Goal: Task Accomplishment & Management: Complete application form

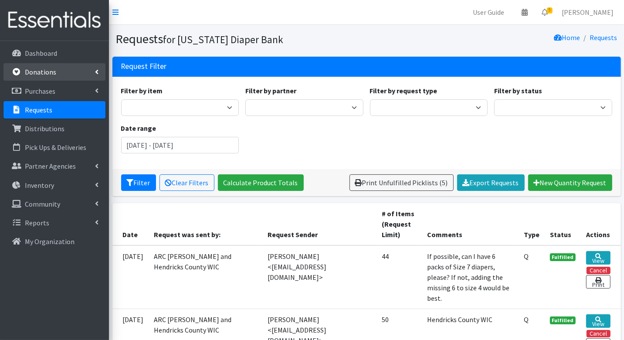
click at [51, 71] on p "Donations" at bounding box center [40, 72] width 31 height 9
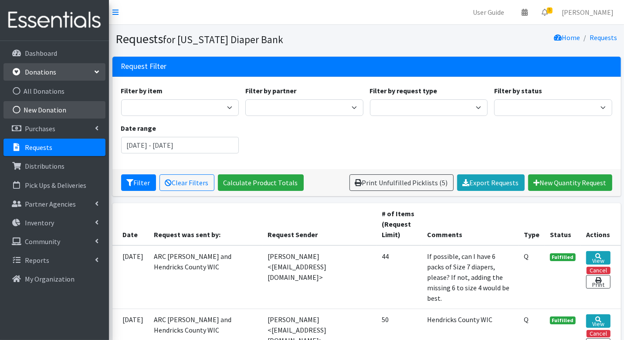
click at [56, 108] on link "New Donation" at bounding box center [54, 109] width 102 height 17
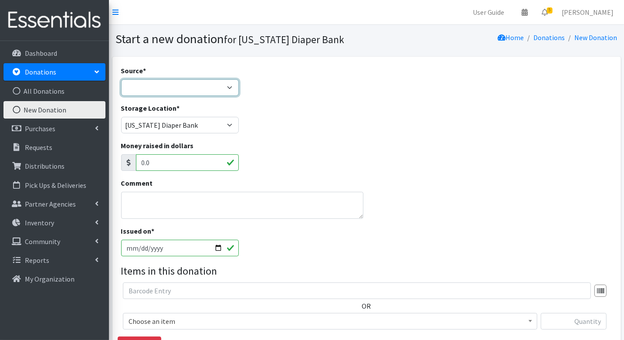
click at [181, 85] on select "Product Drive Manufacturer Donation Site Misc. Donation" at bounding box center [180, 87] width 118 height 17
select select "Donation Site"
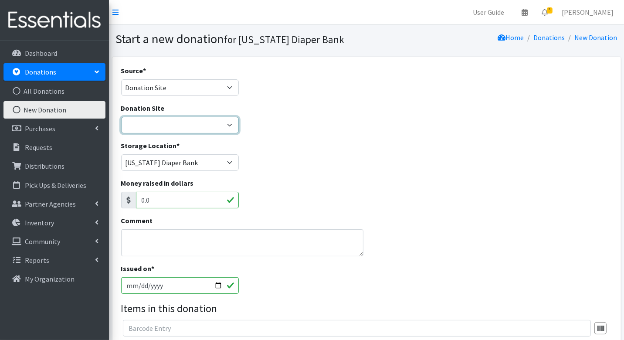
click at [200, 124] on select "Ascension St. Vincent Ashley's Music Circle Baby2Baby Becky the Bakester Bottle…" at bounding box center [180, 125] width 118 height 17
select select "1054"
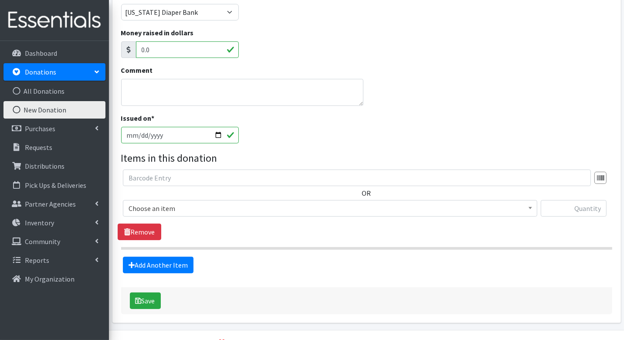
scroll to position [152, 0]
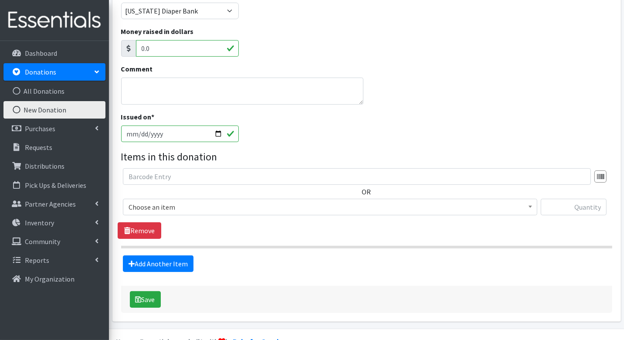
click at [248, 204] on span "Choose an item" at bounding box center [330, 207] width 403 height 12
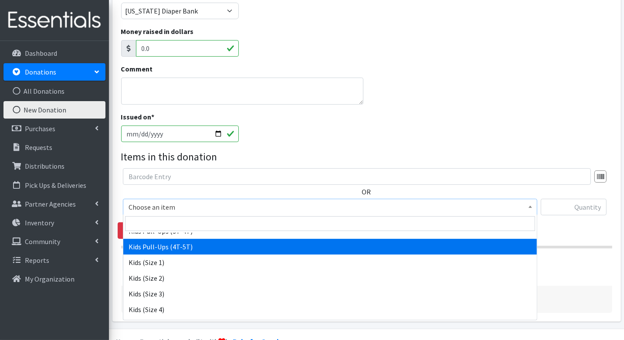
scroll to position [98, 0]
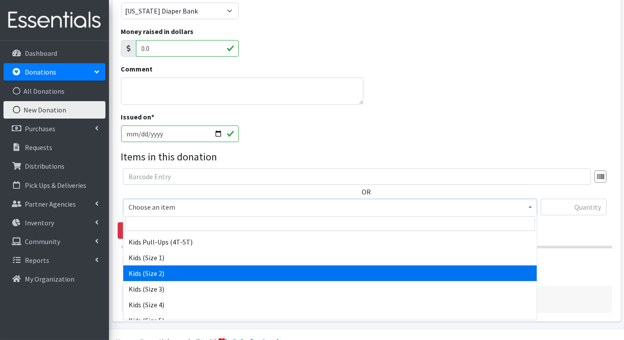
select select "3420"
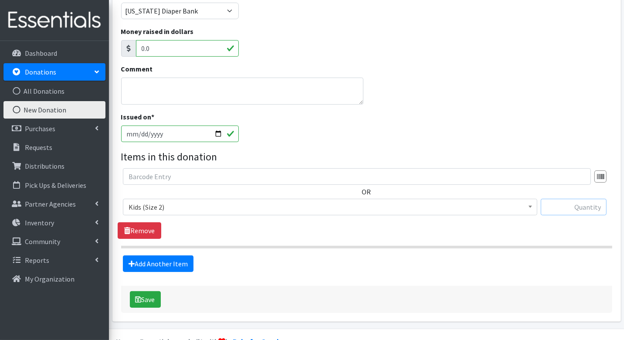
click at [585, 205] on input "text" at bounding box center [574, 207] width 66 height 17
type input "129"
click at [157, 259] on link "Add Another Item" at bounding box center [158, 263] width 71 height 17
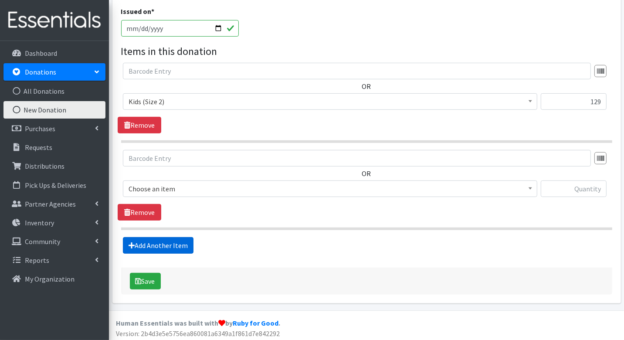
scroll to position [258, 0]
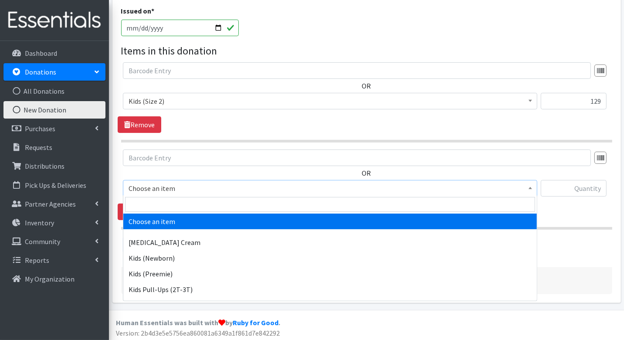
click at [186, 187] on span "Choose an item" at bounding box center [330, 188] width 403 height 12
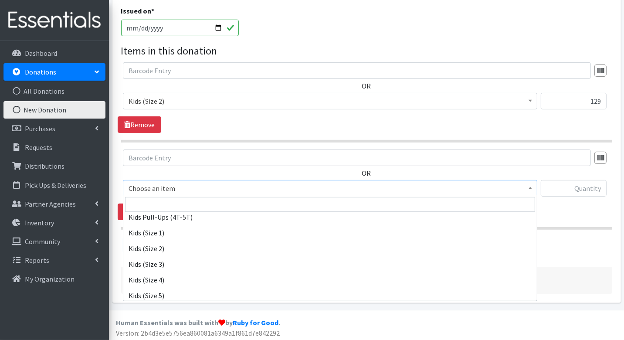
scroll to position [116, 0]
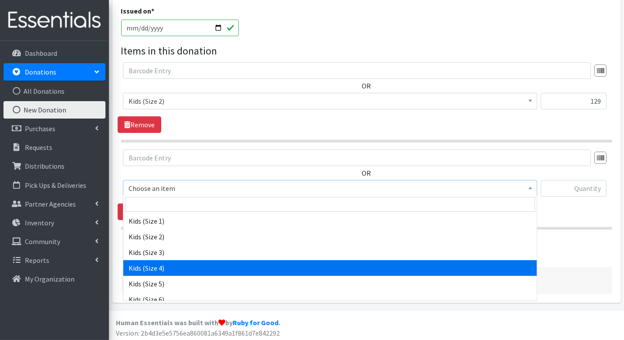
select select "3394"
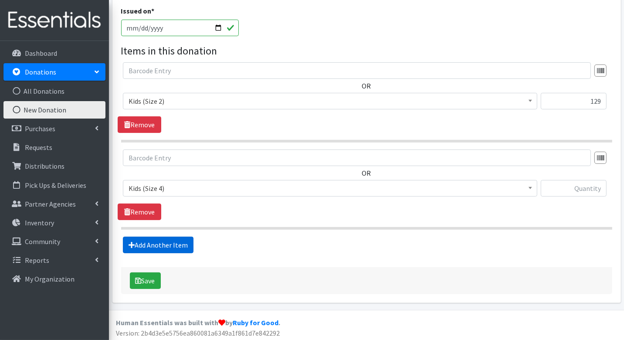
click at [181, 243] on link "Add Another Item" at bounding box center [158, 245] width 71 height 17
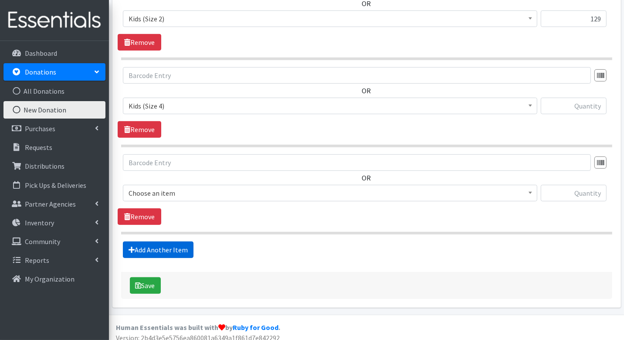
scroll to position [344, 0]
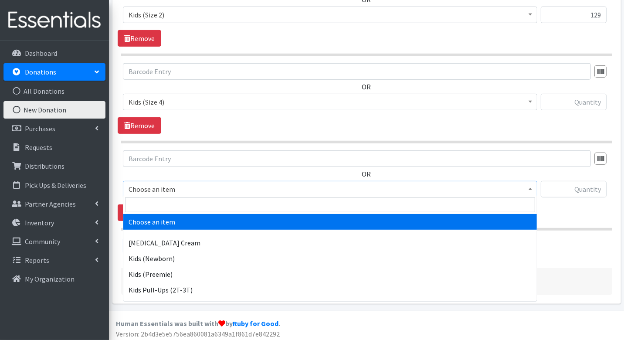
click at [203, 190] on span "Choose an item" at bounding box center [330, 189] width 403 height 12
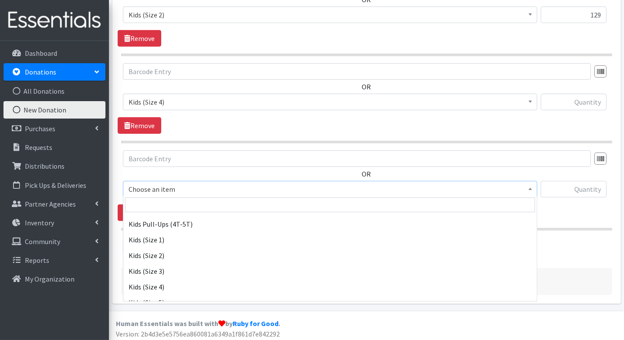
scroll to position [101, 0]
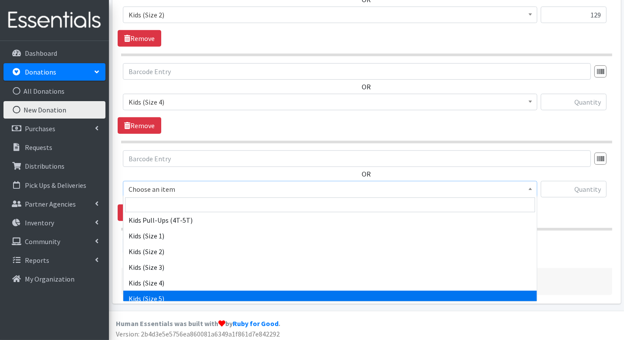
select select "3407"
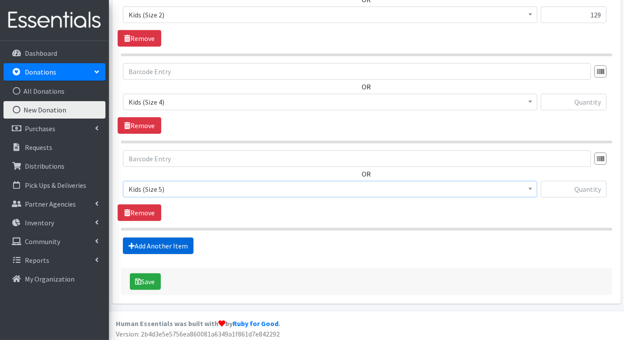
click at [171, 245] on link "Add Another Item" at bounding box center [158, 246] width 71 height 17
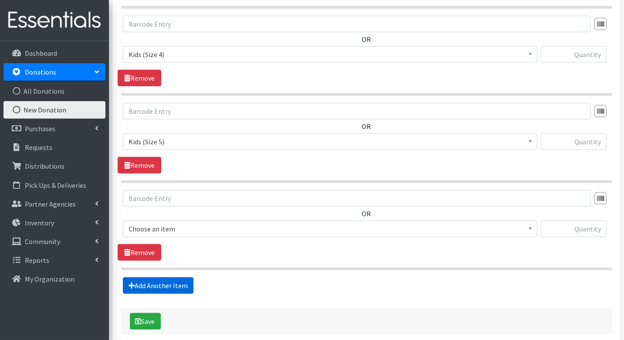
scroll to position [431, 0]
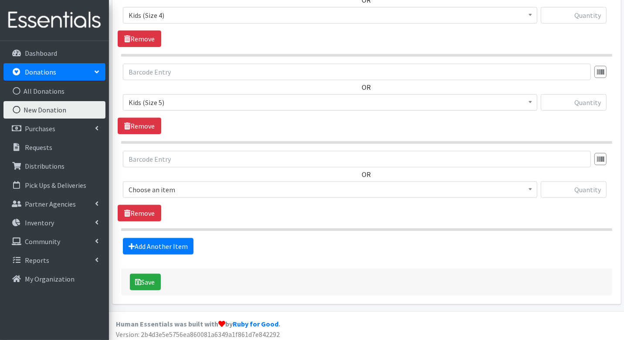
click at [191, 188] on span "Choose an item" at bounding box center [330, 190] width 403 height 12
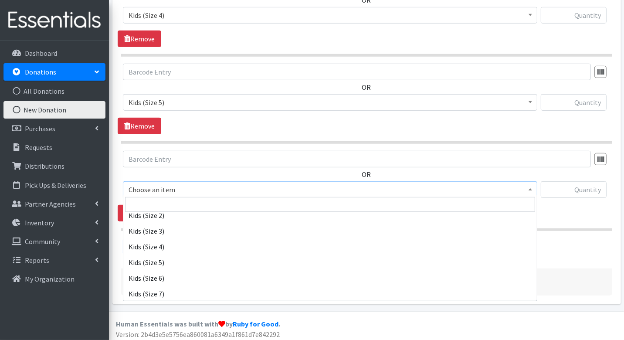
scroll to position [155, 0]
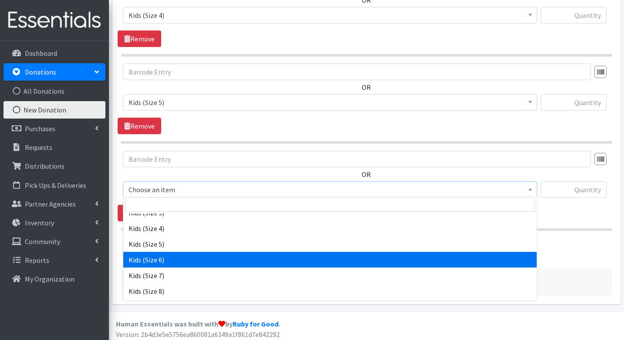
select select "3419"
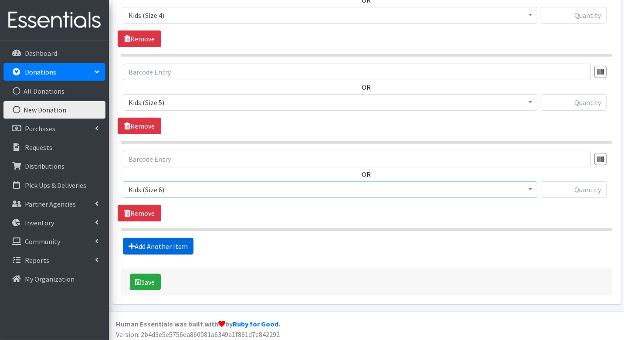
click at [177, 239] on link "Add Another Item" at bounding box center [158, 246] width 71 height 17
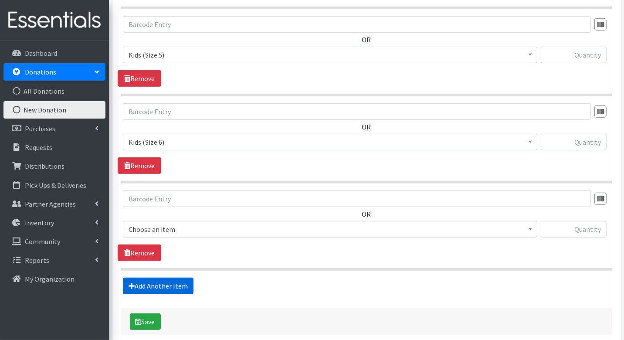
scroll to position [517, 0]
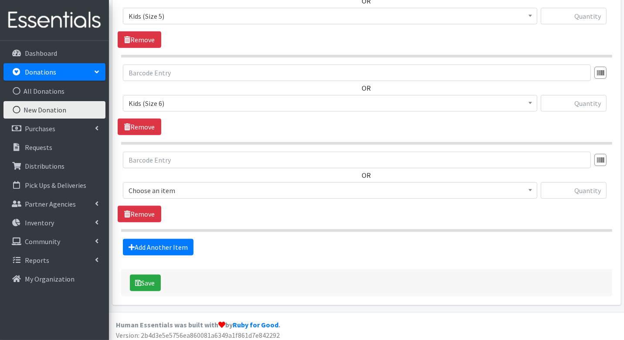
click at [187, 184] on span "Choose an item" at bounding box center [330, 190] width 403 height 12
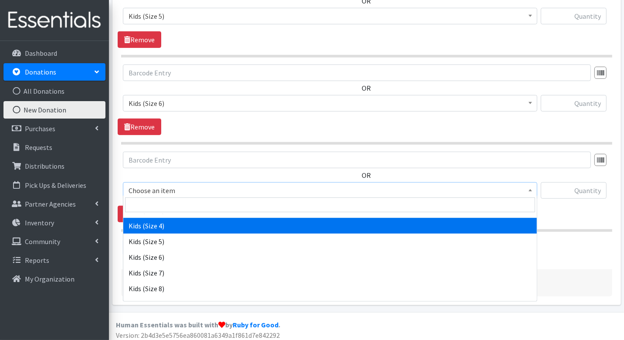
scroll to position [159, 0]
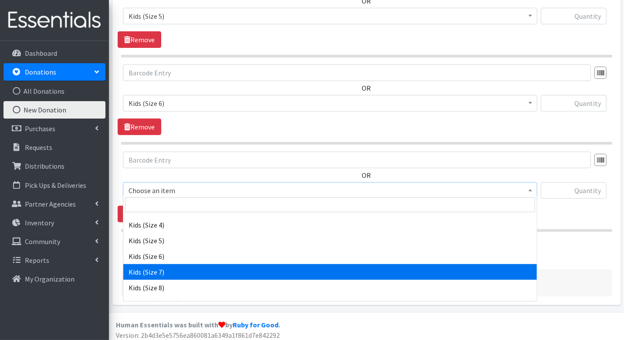
select select "7177"
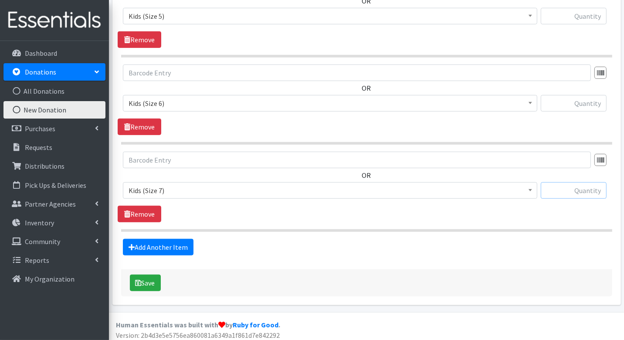
click at [577, 184] on input "text" at bounding box center [574, 190] width 66 height 17
type input "109"
click at [588, 102] on input "text" at bounding box center [574, 103] width 66 height 17
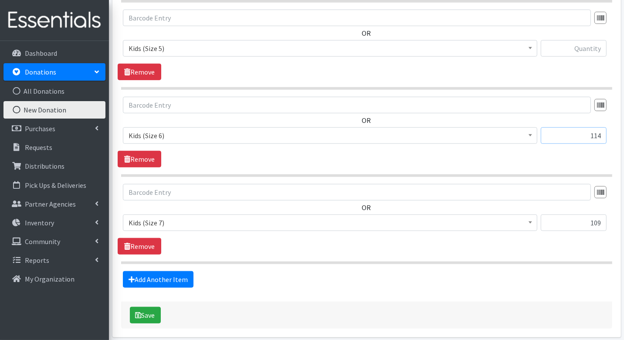
scroll to position [464, 0]
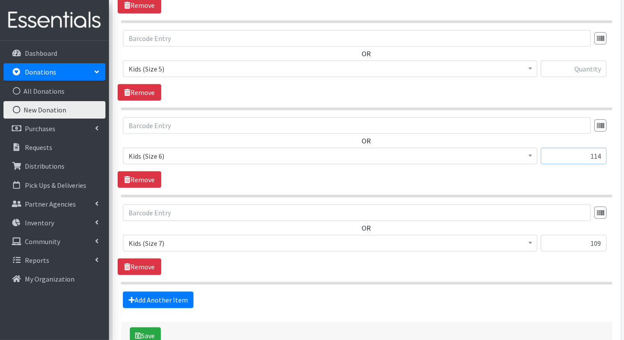
type input "114"
click at [586, 64] on input "text" at bounding box center [574, 69] width 66 height 17
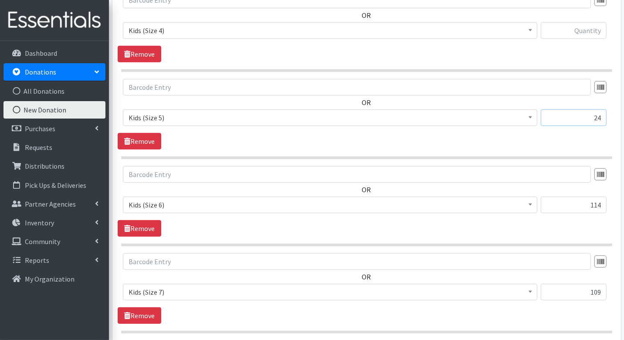
scroll to position [406, 0]
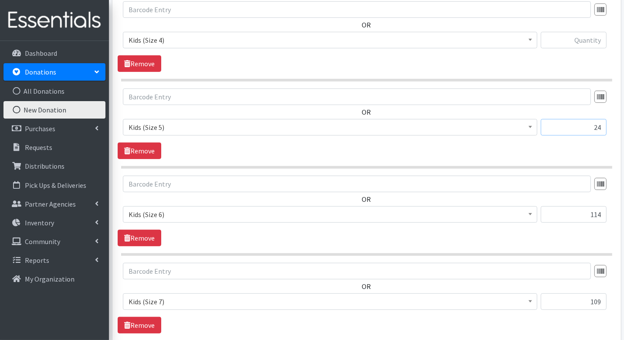
type input "24"
click at [597, 38] on input "text" at bounding box center [574, 40] width 66 height 17
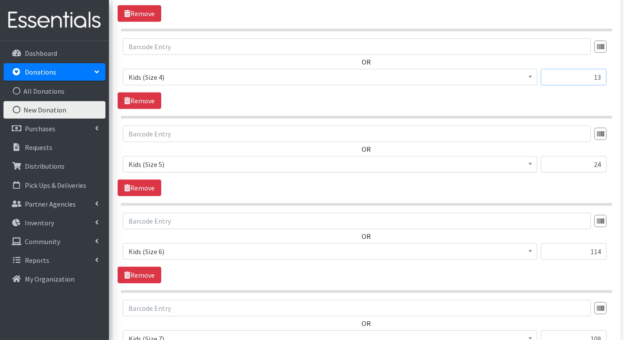
scroll to position [517, 0]
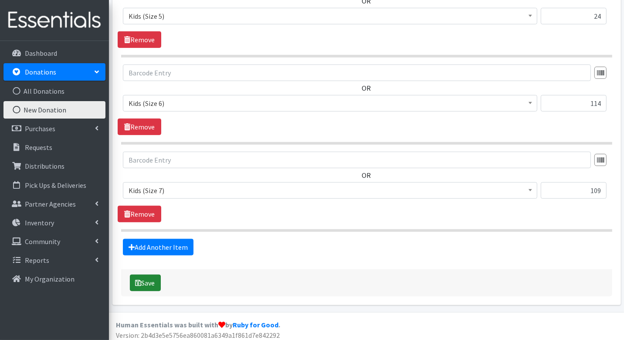
type input "13"
click at [153, 281] on button "Save" at bounding box center [145, 283] width 31 height 17
